Goal: Task Accomplishment & Management: Manage account settings

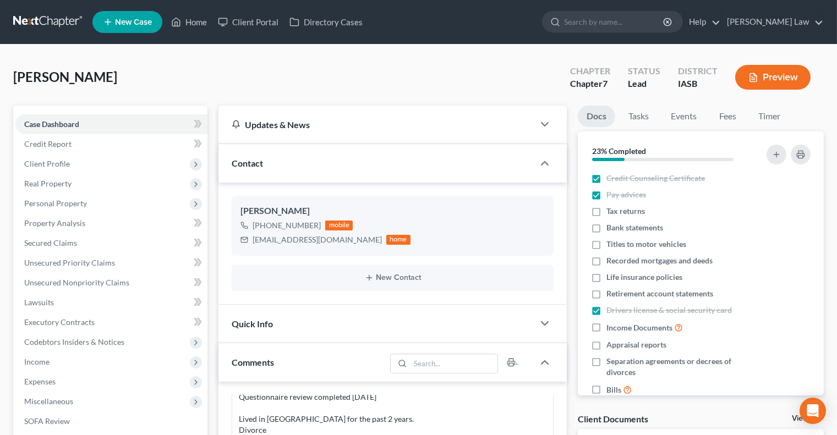
scroll to position [199, 0]
click at [50, 160] on span "Client Profile" at bounding box center [47, 163] width 46 height 9
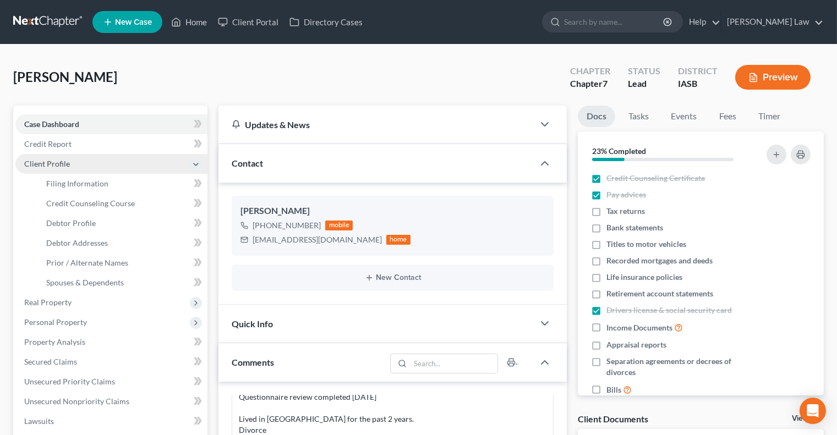
click at [35, 167] on span "Client Profile" at bounding box center [47, 163] width 46 height 9
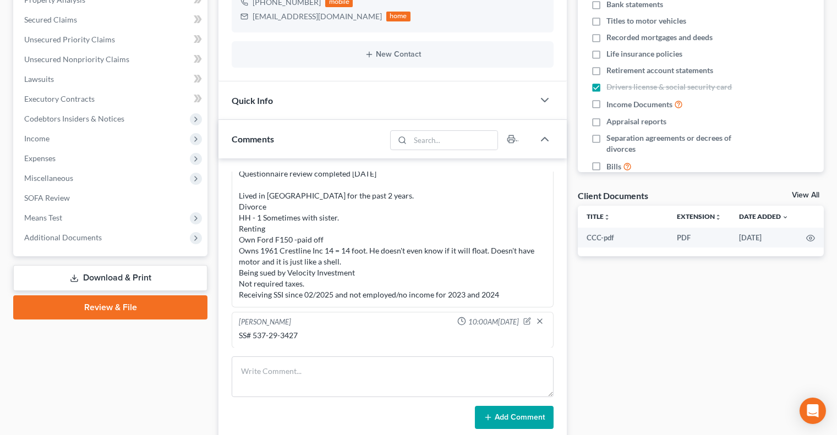
scroll to position [194, 0]
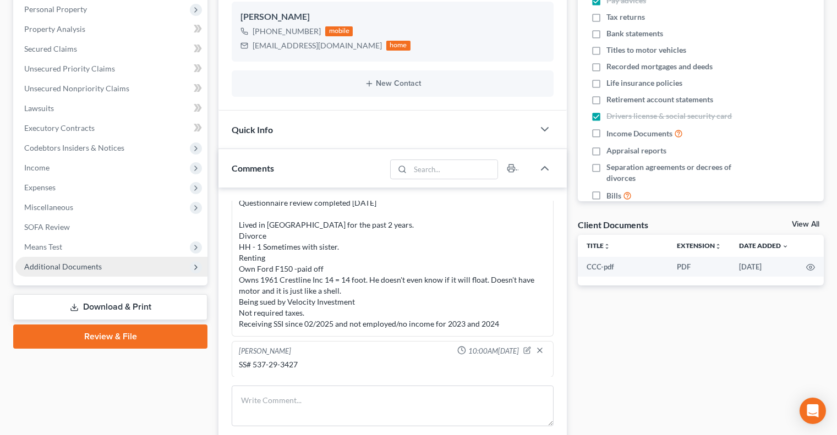
click at [116, 268] on span "Additional Documents" at bounding box center [111, 267] width 192 height 20
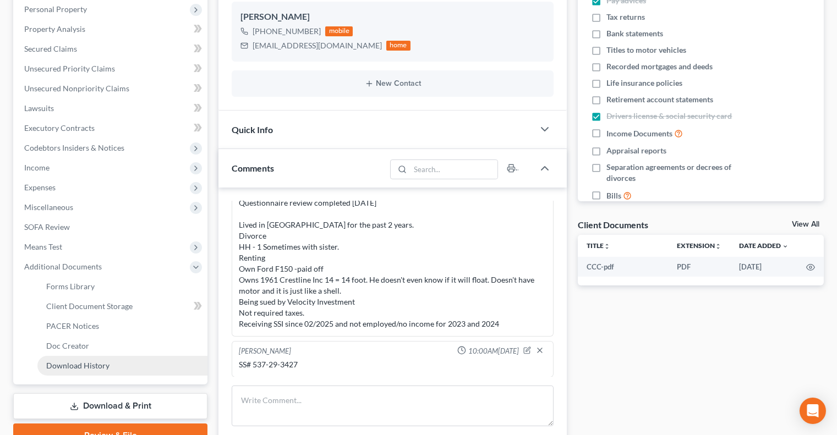
click at [103, 359] on link "Download History" at bounding box center [122, 366] width 170 height 20
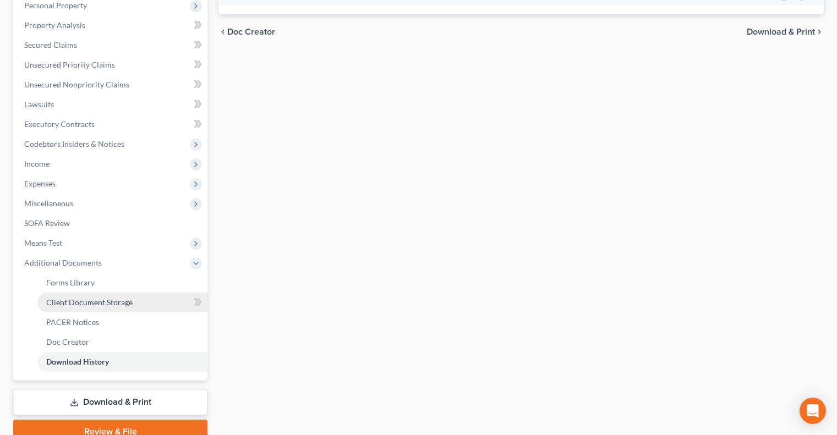
scroll to position [223, 0]
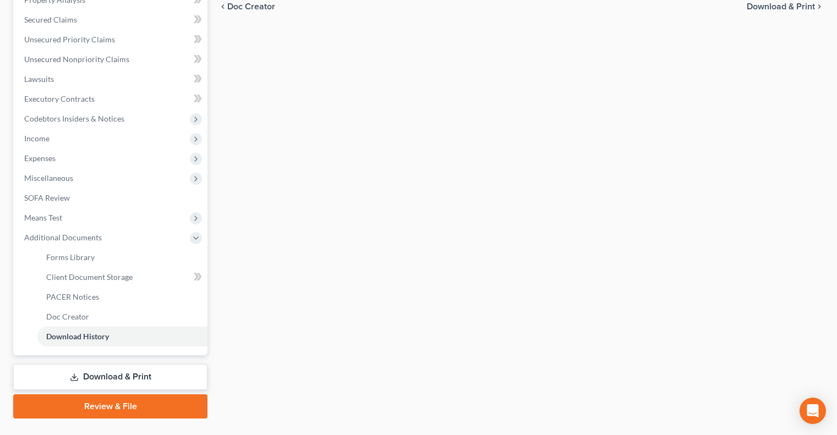
click at [129, 372] on link "Download & Print" at bounding box center [110, 377] width 194 height 26
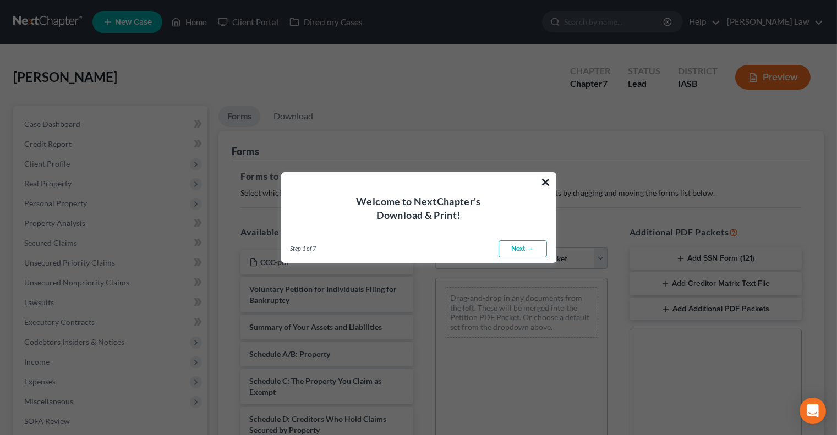
click at [548, 182] on button "×" at bounding box center [546, 182] width 10 height 18
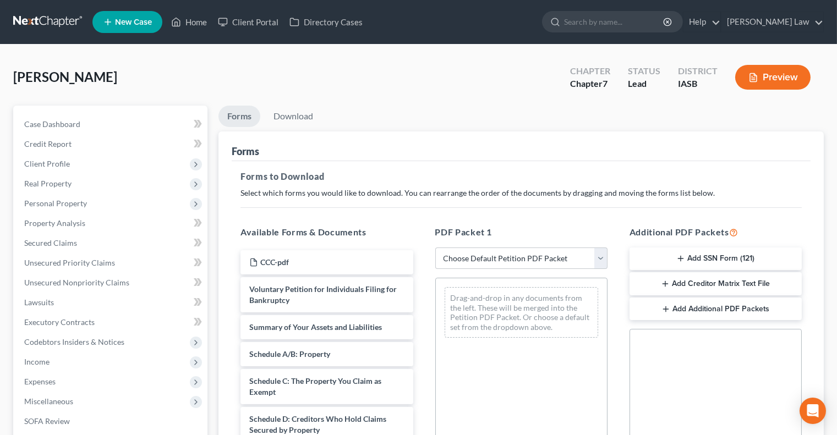
click at [694, 287] on button "Add Creditor Matrix Text File" at bounding box center [716, 283] width 172 height 23
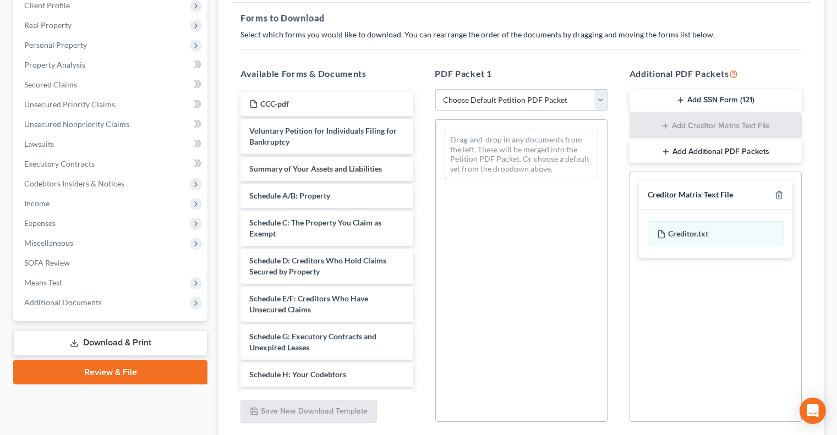
scroll to position [244, 0]
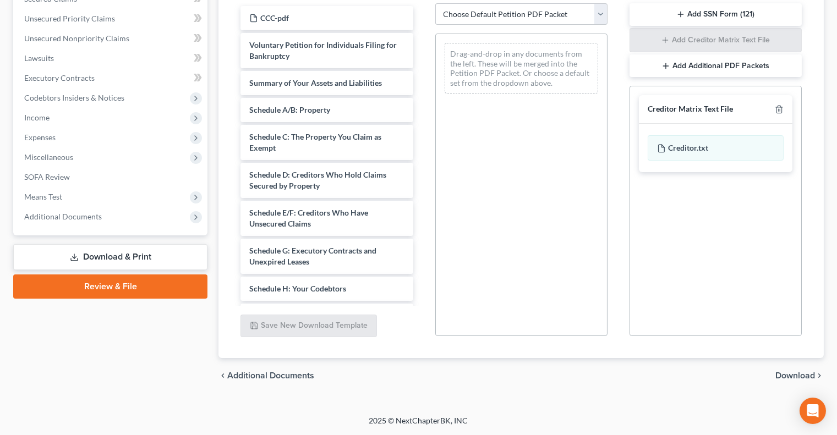
click at [794, 375] on span "Download" at bounding box center [796, 376] width 40 height 9
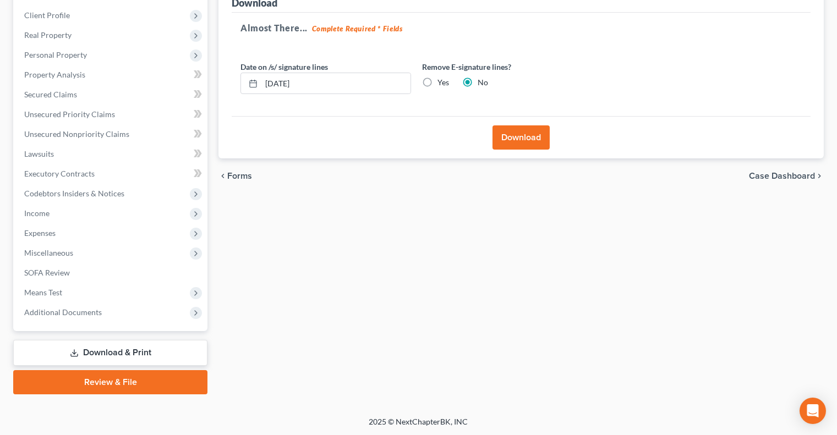
click at [508, 145] on button "Download" at bounding box center [521, 138] width 57 height 24
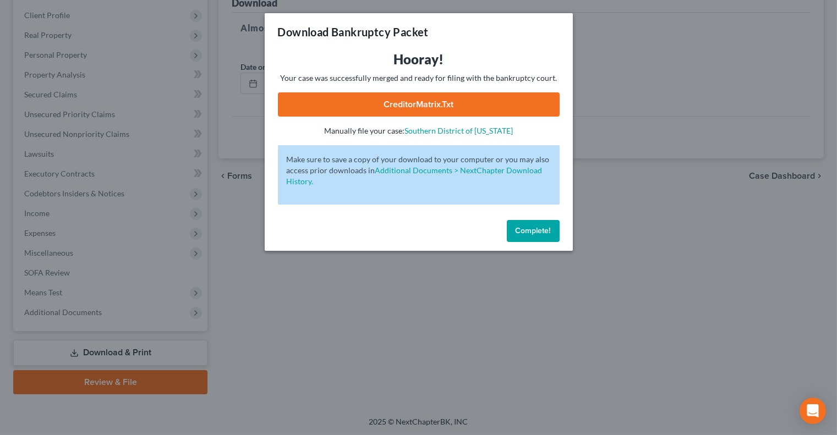
click at [421, 101] on link "CreditorMatrix.txt" at bounding box center [419, 104] width 282 height 24
click at [656, 36] on div "Download Bankruptcy Packet Hooray! Your case was successfully merged and ready …" at bounding box center [418, 217] width 837 height 435
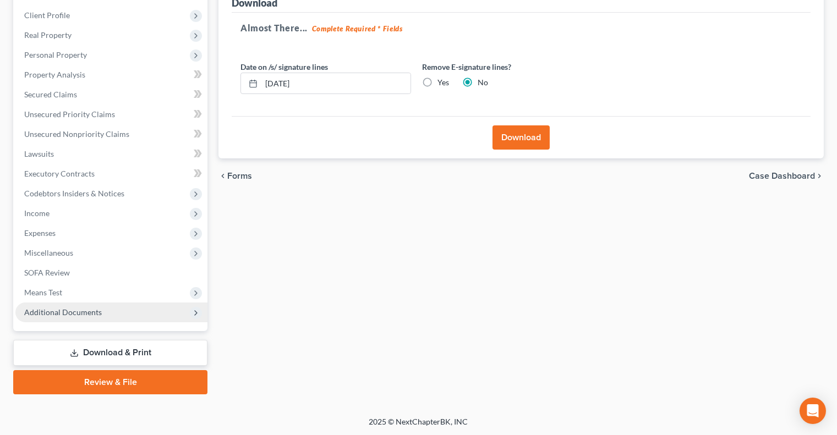
click at [143, 313] on span "Additional Documents" at bounding box center [111, 313] width 192 height 20
click at [140, 305] on span "Additional Documents" at bounding box center [111, 313] width 192 height 20
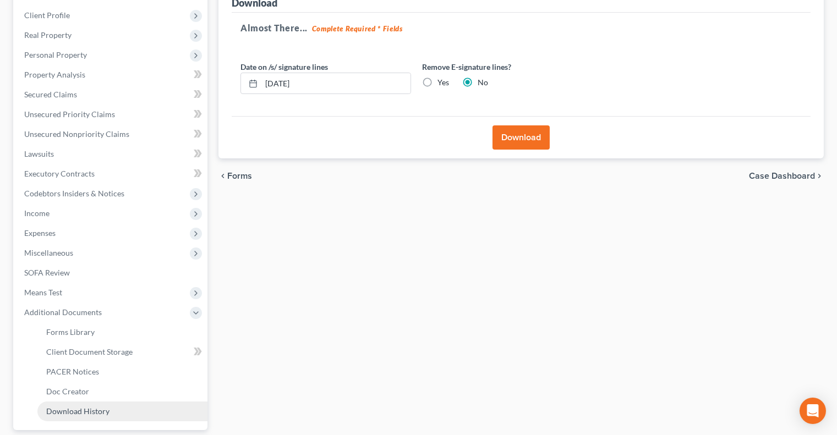
click at [143, 403] on link "Download History" at bounding box center [122, 412] width 170 height 20
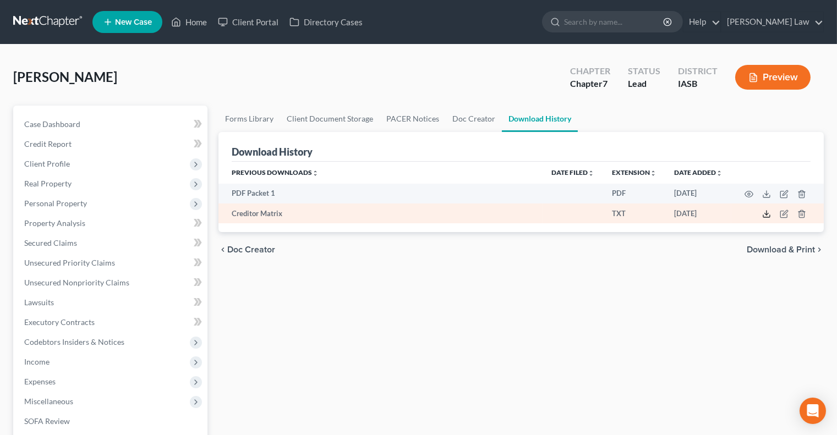
click at [769, 215] on icon at bounding box center [766, 214] width 9 height 9
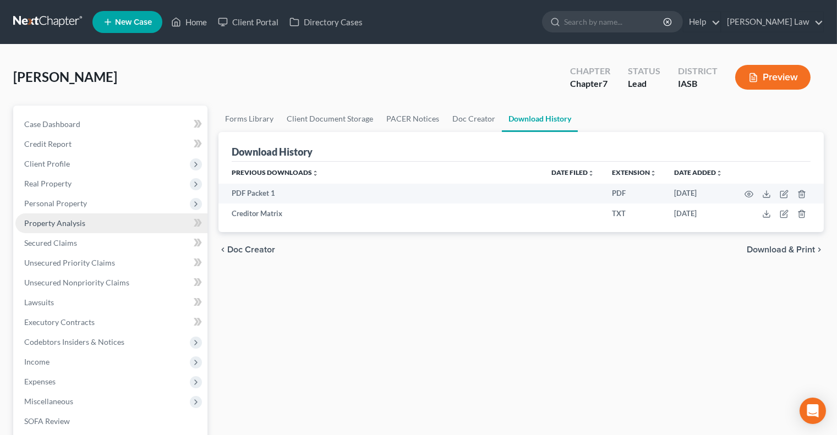
click at [87, 227] on link "Property Analysis" at bounding box center [111, 224] width 192 height 20
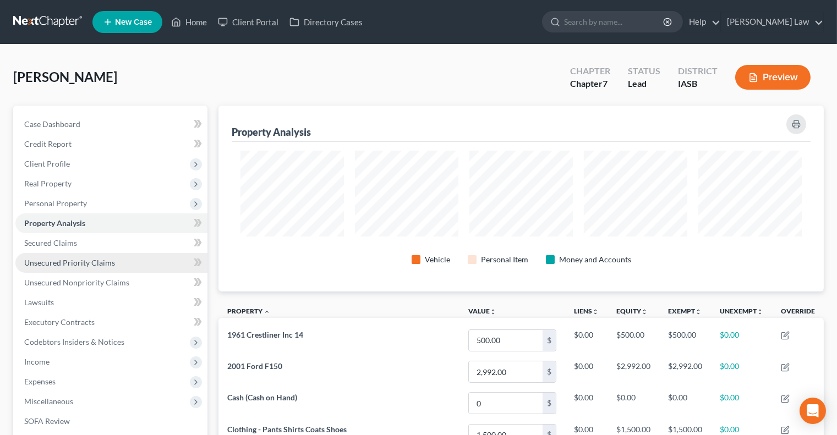
scroll to position [186, 605]
click at [95, 263] on span "Unsecured Priority Claims" at bounding box center [69, 262] width 91 height 9
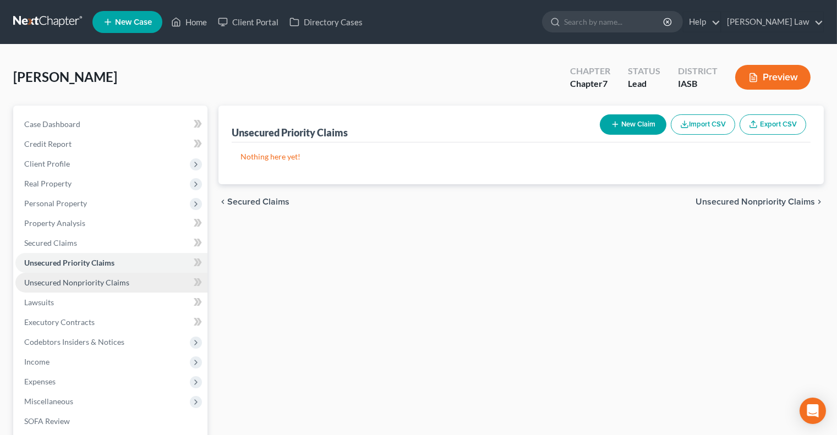
click at [121, 279] on span "Unsecured Nonpriority Claims" at bounding box center [76, 282] width 105 height 9
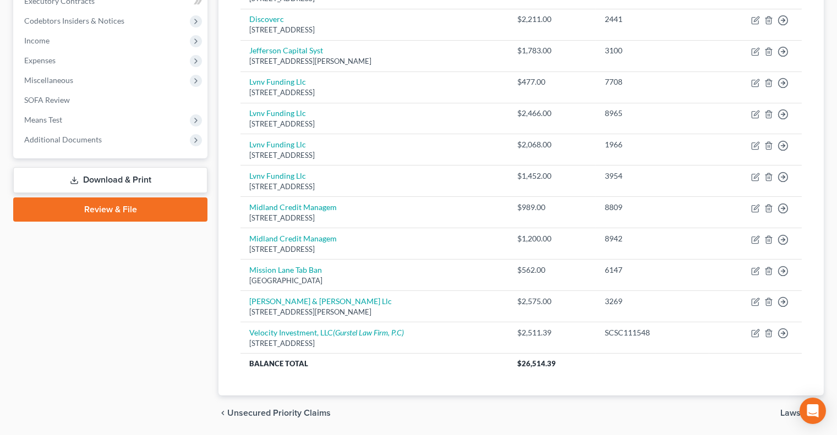
scroll to position [359, 0]
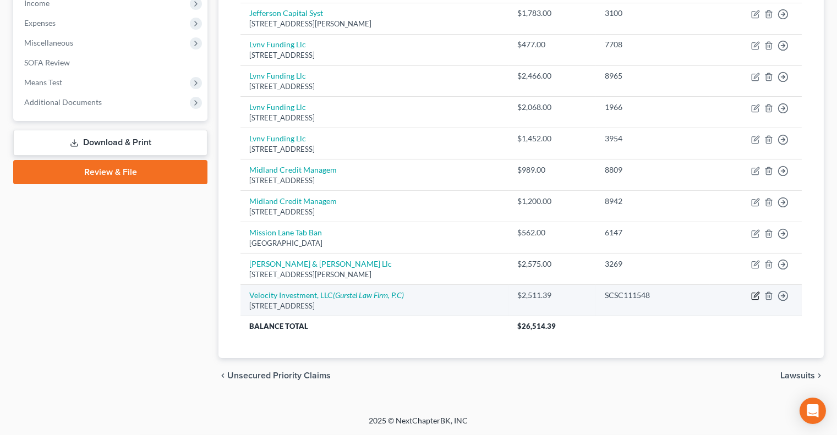
click at [756, 296] on icon "button" at bounding box center [756, 295] width 5 height 5
select select "33"
select select "14"
select select "0"
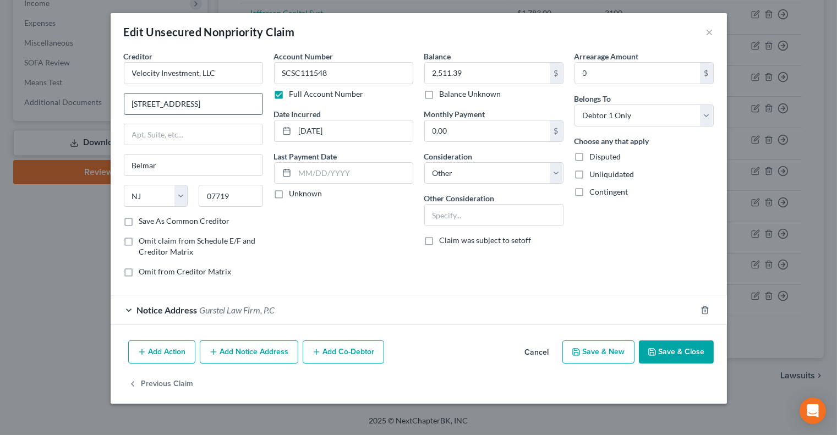
click at [151, 105] on input "[STREET_ADDRESS]" at bounding box center [193, 104] width 138 height 21
click at [151, 103] on input "[STREET_ADDRESS]" at bounding box center [193, 104] width 138 height 21
click at [174, 102] on input "[STREET_ADDRESS]" at bounding box center [193, 104] width 138 height 21
click at [188, 105] on input "[STREET_ADDRESS]" at bounding box center [193, 104] width 138 height 21
click at [225, 105] on input "[STREET_ADDRESS]" at bounding box center [193, 104] width 138 height 21
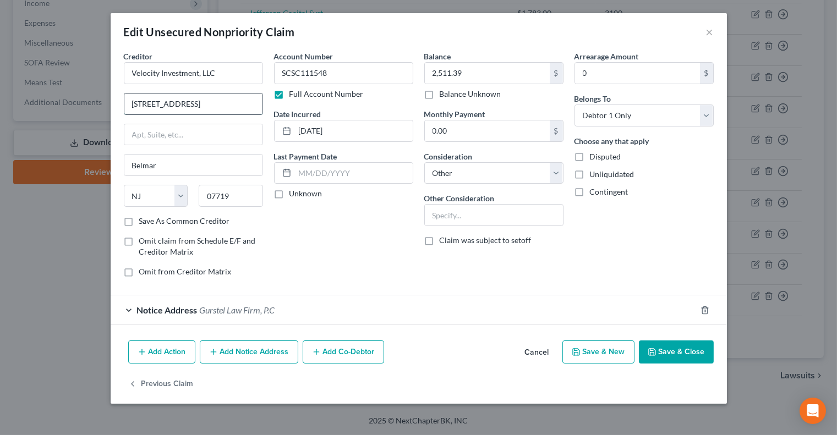
click at [246, 107] on input "[STREET_ADDRESS]" at bounding box center [193, 104] width 138 height 21
click at [246, 104] on input "[STREET_ADDRESS]" at bounding box center [193, 104] width 138 height 21
type input "[STREET_ADDRESS]"
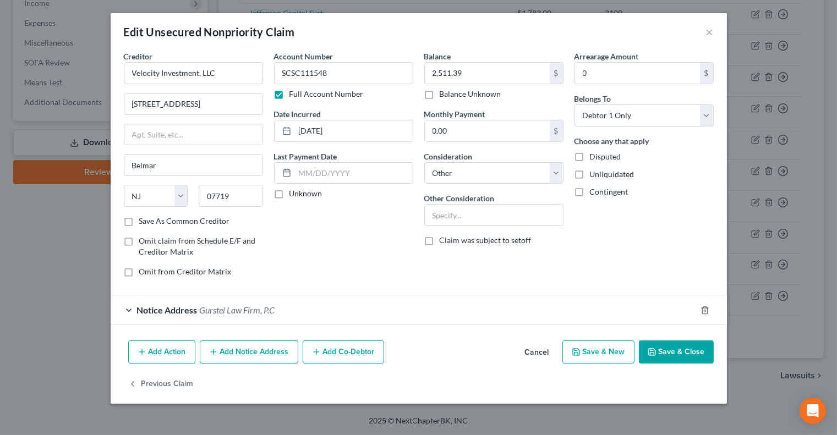
scroll to position [0, 0]
click at [683, 356] on button "Save & Close" at bounding box center [676, 352] width 75 height 23
